Goal: Find specific page/section: Find specific page/section

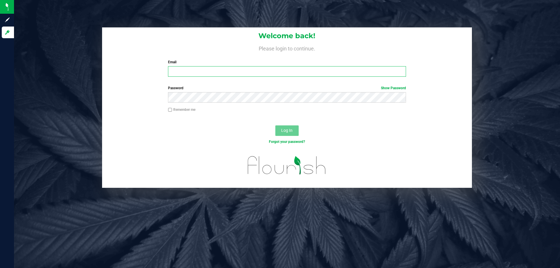
click at [202, 69] on input "Email" at bounding box center [287, 71] width 238 height 11
type input "[EMAIL_ADDRESS][DOMAIN_NAME]"
click at [275, 125] on button "Log In" at bounding box center [286, 130] width 23 height 11
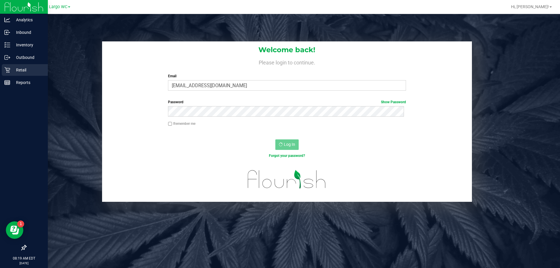
click at [17, 71] on p "Retail" at bounding box center [27, 70] width 35 height 7
click at [26, 69] on p "Retail" at bounding box center [27, 70] width 35 height 7
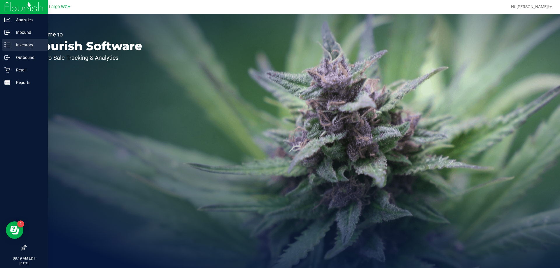
click at [28, 45] on p "Inventory" at bounding box center [27, 44] width 35 height 7
